Goal: Task Accomplishment & Management: Use online tool/utility

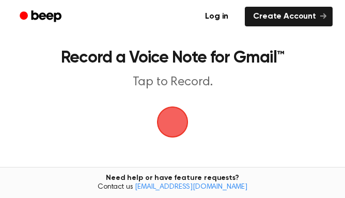
click at [171, 114] on span "button" at bounding box center [172, 121] width 29 height 29
click at [183, 136] on div "button" at bounding box center [172, 121] width 31 height 31
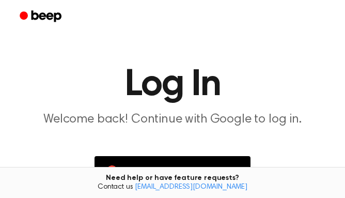
scroll to position [82, 0]
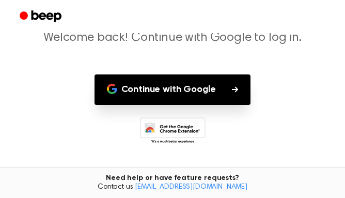
click at [190, 97] on button "Continue with Google" at bounding box center [173, 89] width 157 height 30
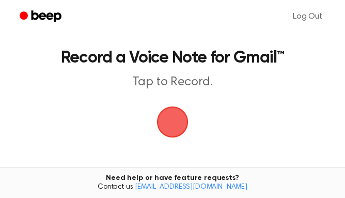
click at [162, 127] on span "button" at bounding box center [172, 122] width 42 height 42
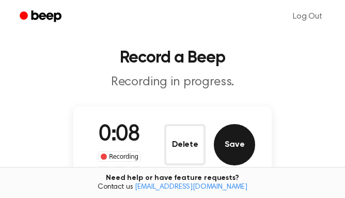
click at [227, 146] on button "Save" at bounding box center [234, 144] width 41 height 41
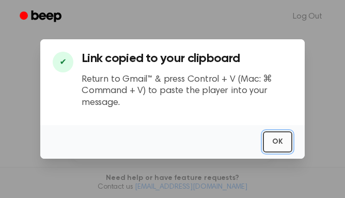
click at [277, 140] on button "OK" at bounding box center [277, 141] width 29 height 21
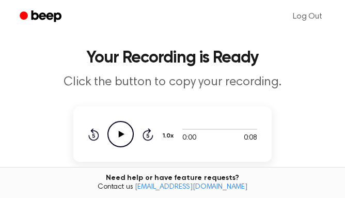
click at [119, 129] on icon "Play Audio" at bounding box center [120, 134] width 26 height 26
